Goal: Subscribe to service/newsletter

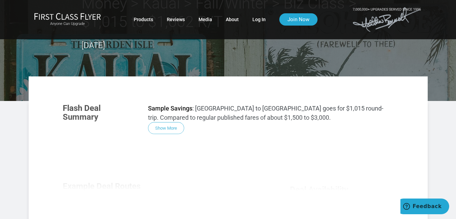
scroll to position [34, 0]
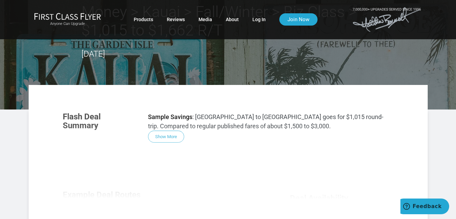
click at [166, 130] on div "Flash Deal Summary Sample Savings : [GEOGRAPHIC_DATA] to [GEOGRAPHIC_DATA] goes…" at bounding box center [228, 198] width 345 height 186
click at [168, 136] on div "Flash Deal Summary Sample Savings : [GEOGRAPHIC_DATA] to [GEOGRAPHIC_DATA] goes…" at bounding box center [228, 198] width 345 height 186
click at [168, 135] on div "Flash Deal Summary Sample Savings : [GEOGRAPHIC_DATA] to [GEOGRAPHIC_DATA] goes…" at bounding box center [228, 198] width 345 height 186
click at [152, 176] on div "Flash Deal Summary Sample Savings : [GEOGRAPHIC_DATA] to [GEOGRAPHIC_DATA] goes…" at bounding box center [228, 198] width 345 height 186
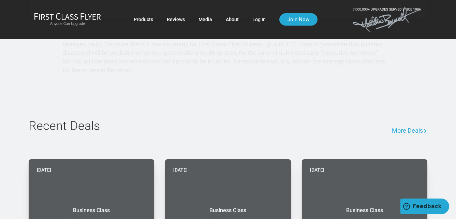
scroll to position [440, 0]
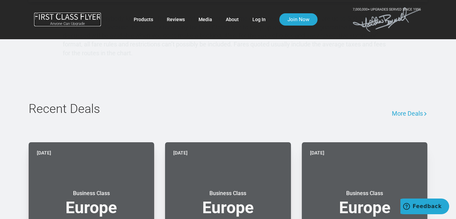
click at [75, 22] on small "Anyone Can Upgrade" at bounding box center [67, 24] width 67 height 5
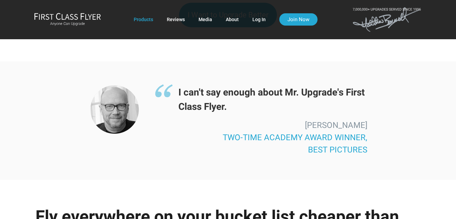
scroll to position [1109, 0]
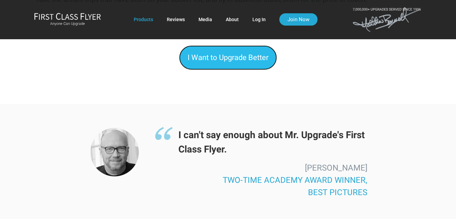
click at [238, 53] on span "I Want to Upgrade Better" at bounding box center [228, 57] width 81 height 9
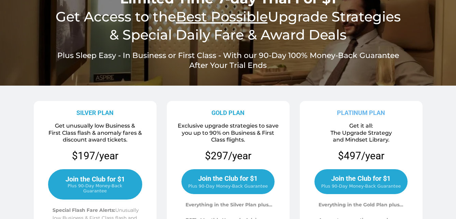
scroll to position [77, 0]
